Goal: Transaction & Acquisition: Book appointment/travel/reservation

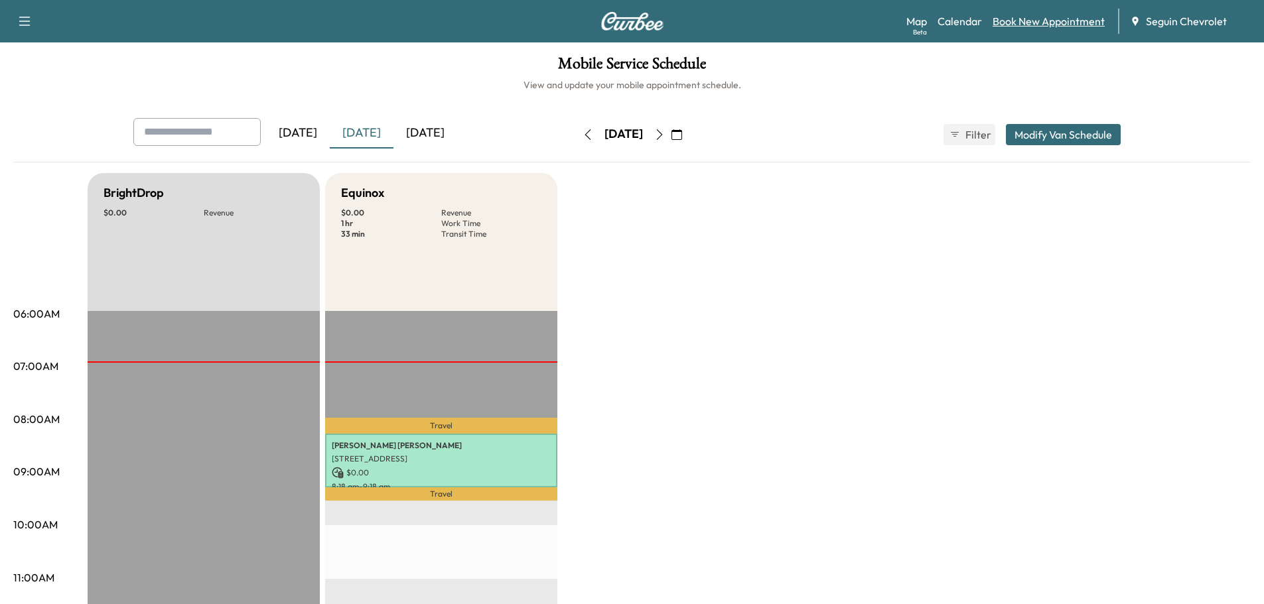
click at [1054, 23] on link "Book New Appointment" at bounding box center [1048, 21] width 112 height 16
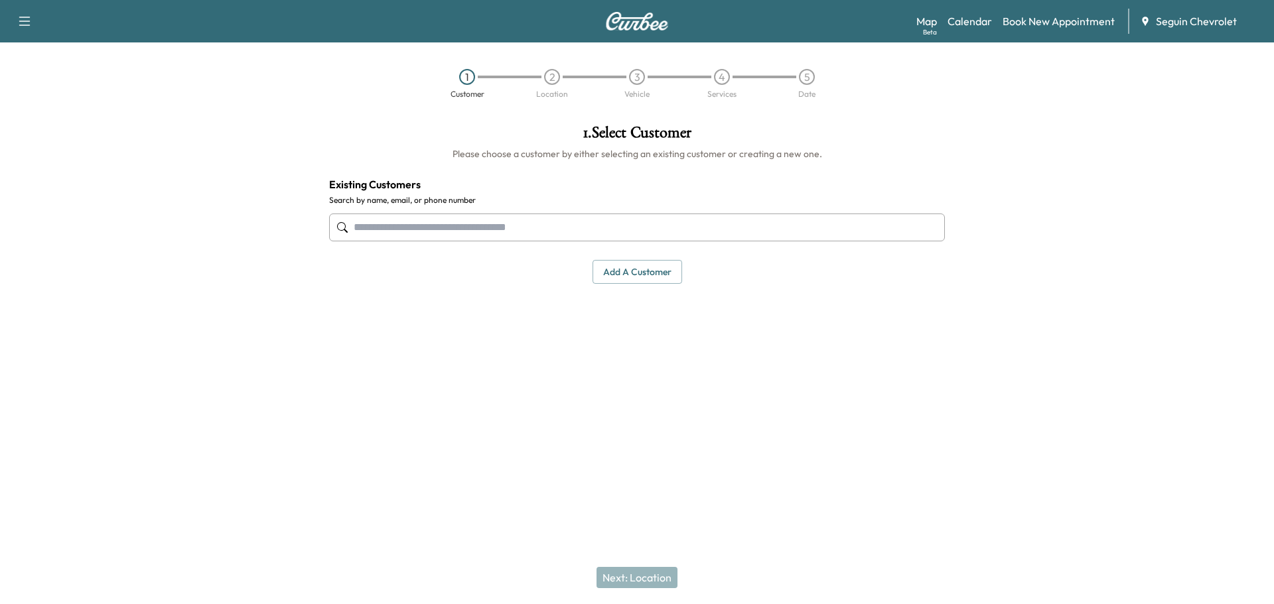
click at [424, 224] on input "text" at bounding box center [637, 228] width 616 height 28
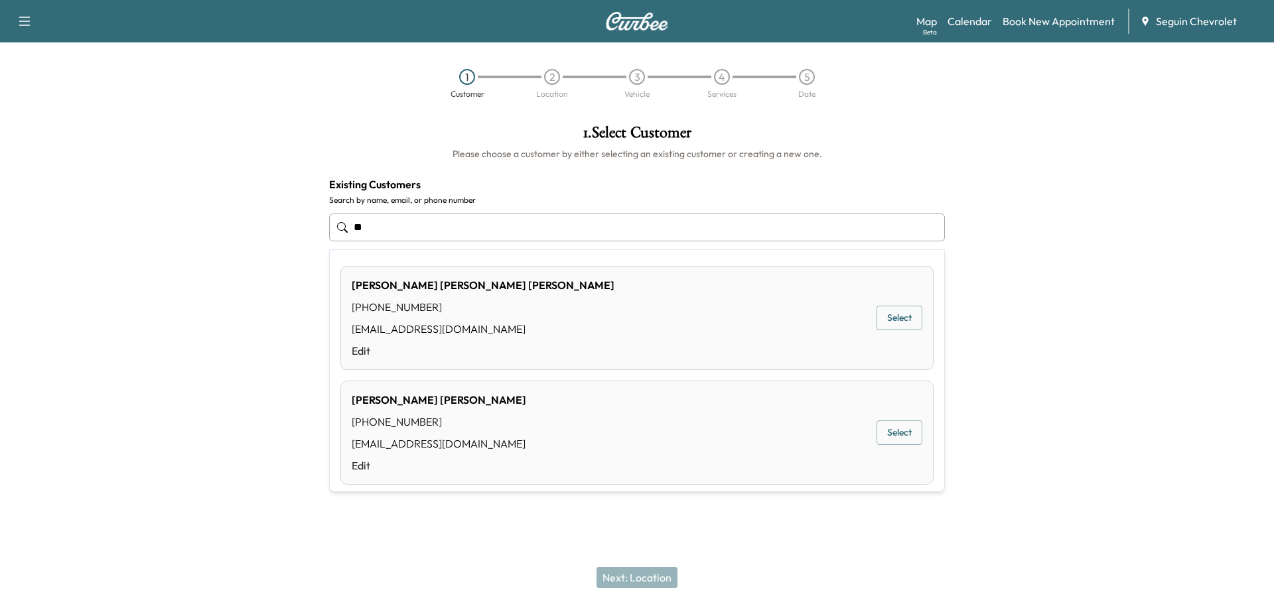
type input "*"
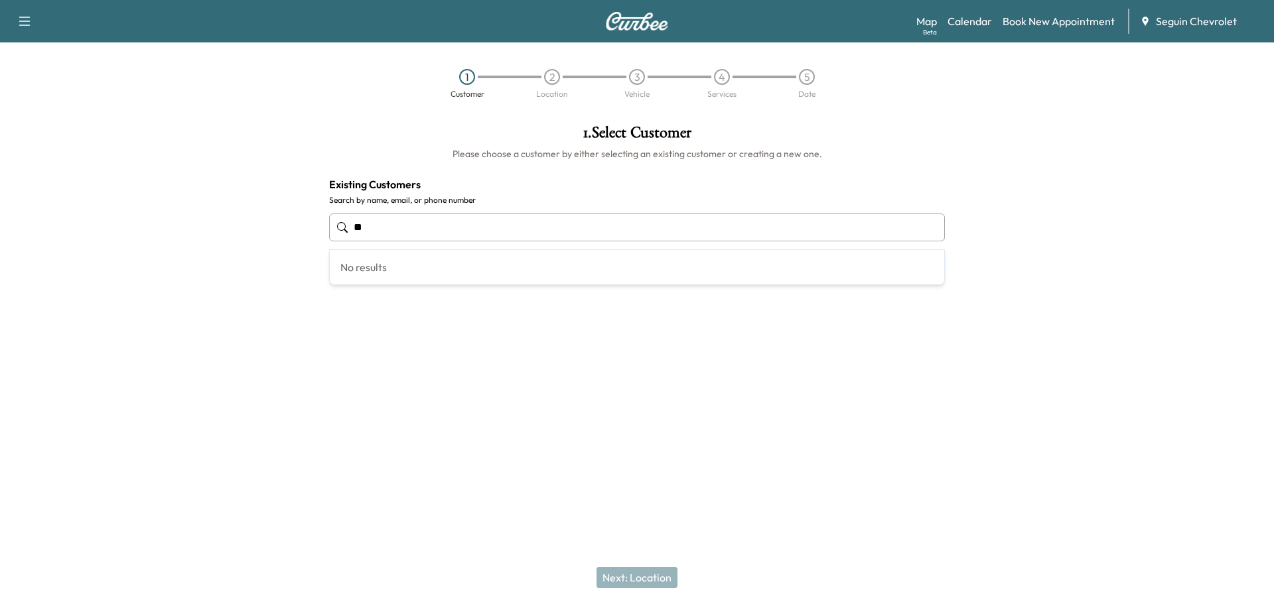
type input "*"
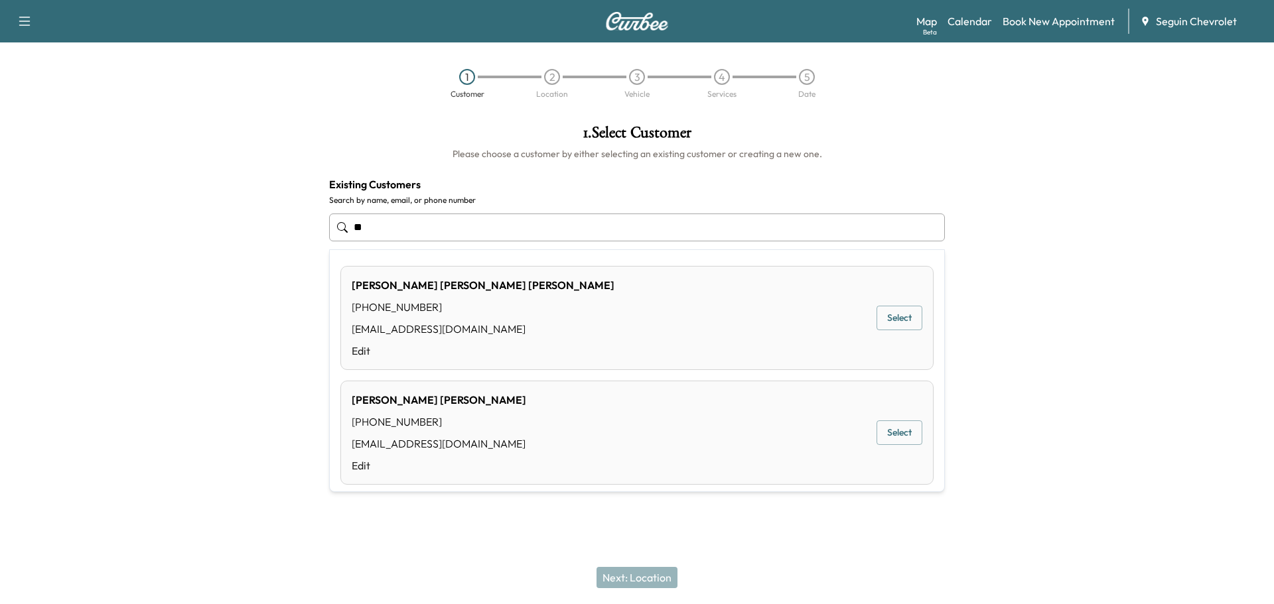
type input "*"
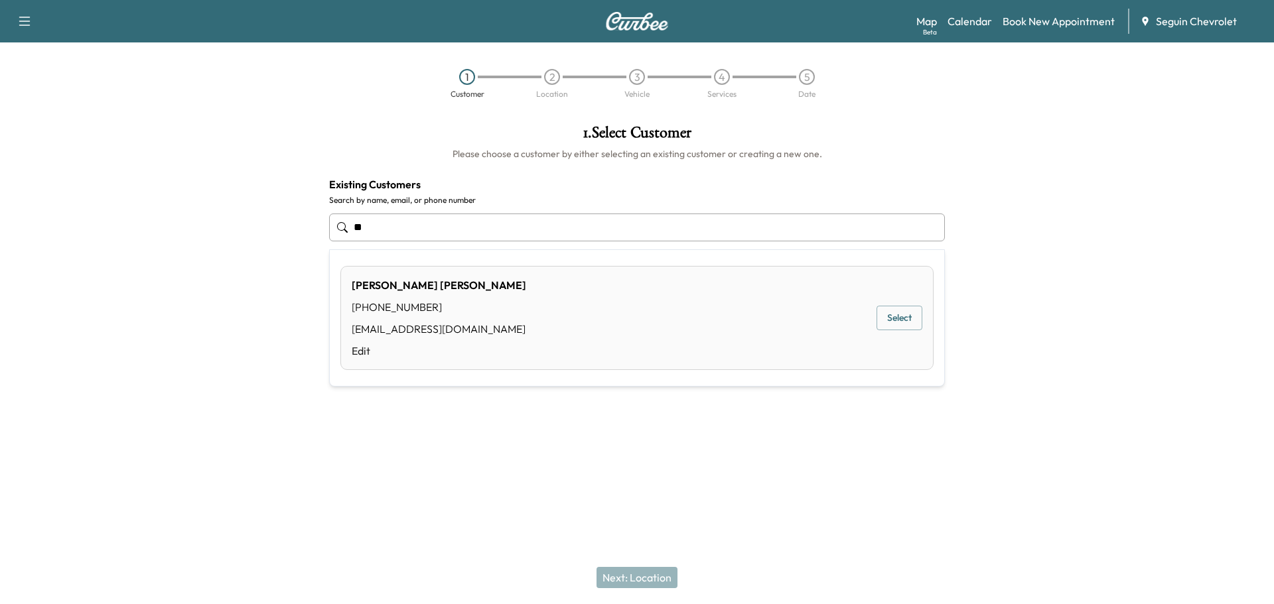
type input "*"
